Goal: Task Accomplishment & Management: Use online tool/utility

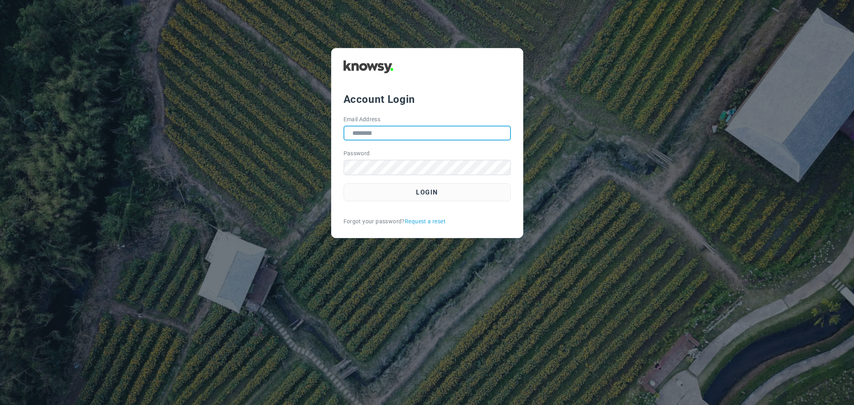
type input "**********"
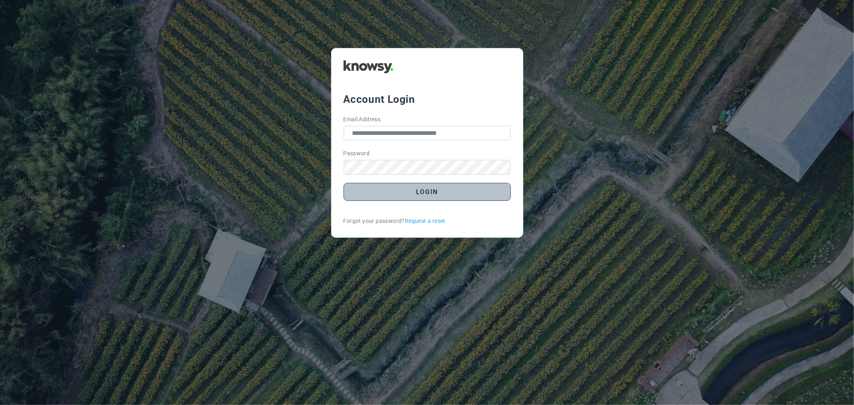
click at [426, 191] on button "Login" at bounding box center [427, 192] width 167 height 18
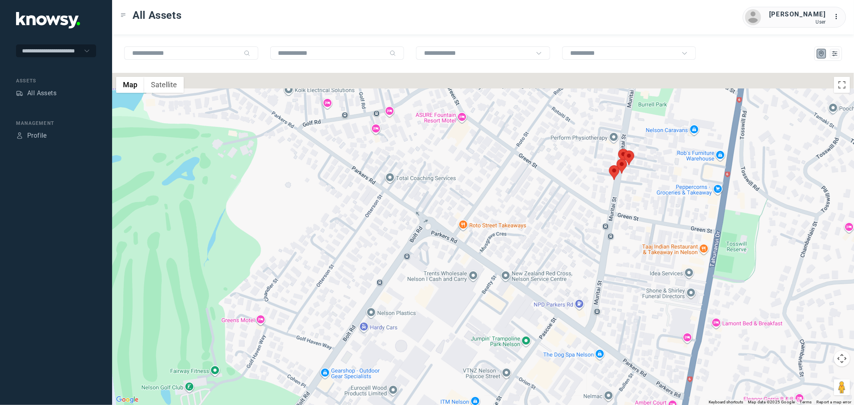
drag, startPoint x: 645, startPoint y: 120, endPoint x: 627, endPoint y: 202, distance: 84.0
click at [627, 202] on div at bounding box center [483, 239] width 742 height 332
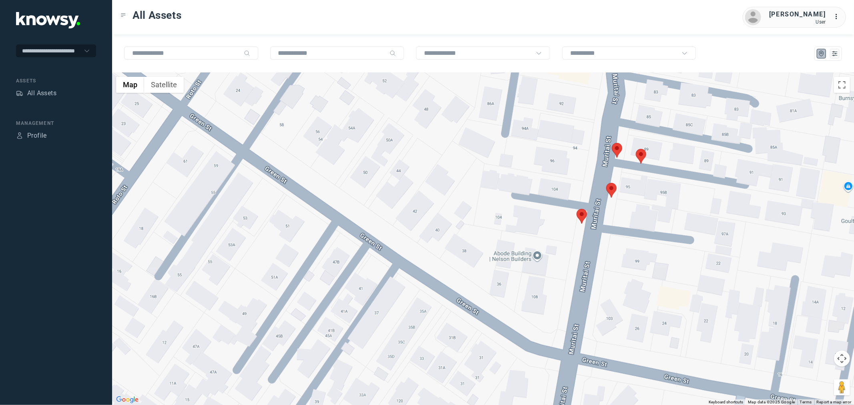
click at [636, 149] on area at bounding box center [636, 149] width 0 height 0
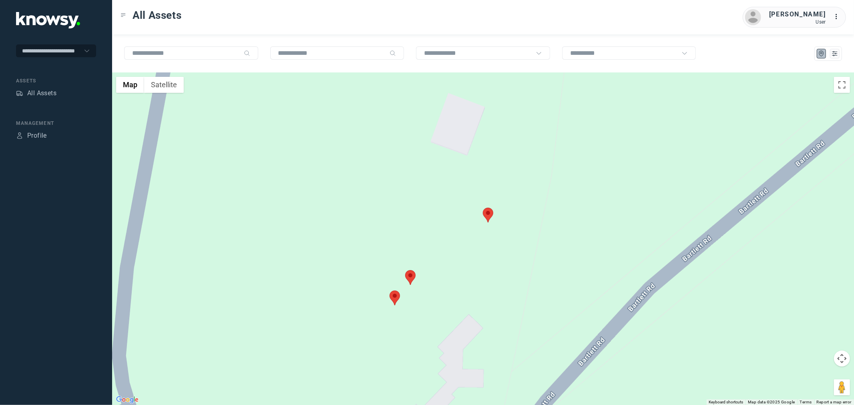
click at [390, 291] on area at bounding box center [390, 291] width 0 height 0
click at [483, 208] on area at bounding box center [483, 208] width 0 height 0
click at [405, 270] on area at bounding box center [405, 270] width 0 height 0
